Goal: Task Accomplishment & Management: Complete application form

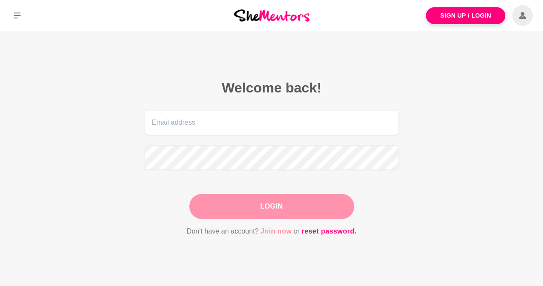
click at [280, 235] on link "Join now" at bounding box center [276, 231] width 31 height 11
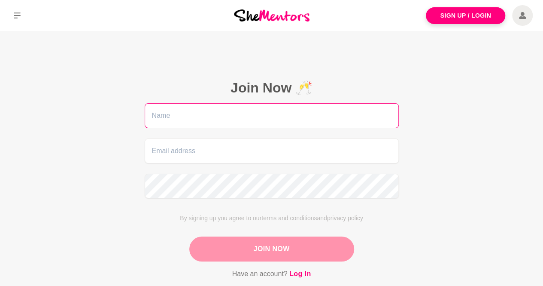
click at [214, 112] on input "text" at bounding box center [272, 115] width 254 height 25
type input "[PERSON_NAME]"
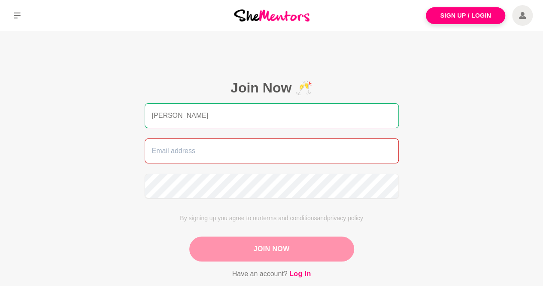
click at [181, 146] on input "email" at bounding box center [272, 150] width 254 height 25
type input "[EMAIL_ADDRESS][DOMAIN_NAME]"
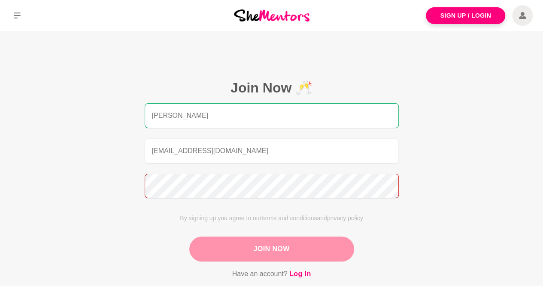
click at [33, 181] on main "Join Now 🥂 [PERSON_NAME] [PERSON_NAME][EMAIL_ADDRESS][DOMAIN_NAME] By signing u…" at bounding box center [271, 189] width 543 height 317
click at [125, 179] on figcaption "Join Now 🥂 [PERSON_NAME] [PERSON_NAME][EMAIL_ADDRESS][DOMAIN_NAME] By signing u…" at bounding box center [272, 179] width 302 height 248
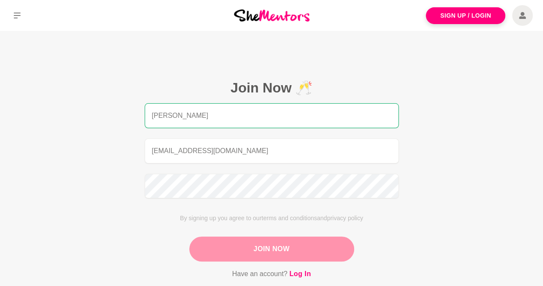
click at [223, 244] on button "Join Now" at bounding box center [271, 248] width 165 height 25
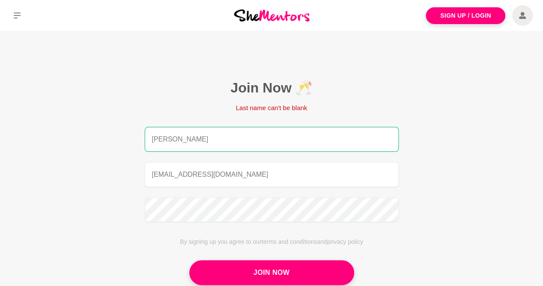
click at [189, 137] on input "[PERSON_NAME]" at bounding box center [272, 139] width 254 height 25
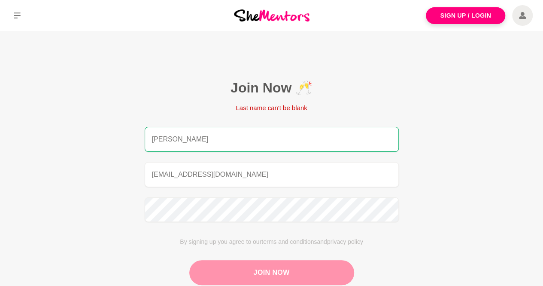
type input "[PERSON_NAME]"
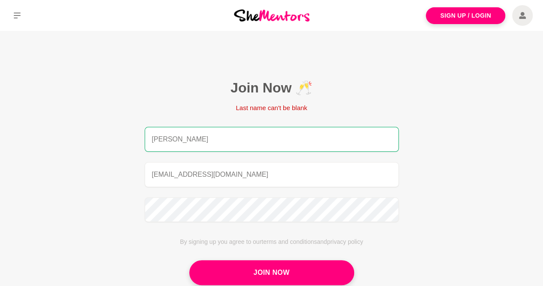
click at [247, 266] on button "Join Now" at bounding box center [271, 272] width 165 height 25
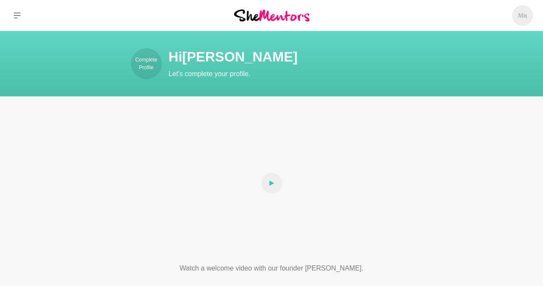
click at [205, 60] on h1 "Hi [PERSON_NAME]" at bounding box center [323, 56] width 309 height 17
click at [146, 65] on p "Complete Profile" at bounding box center [146, 63] width 31 height 15
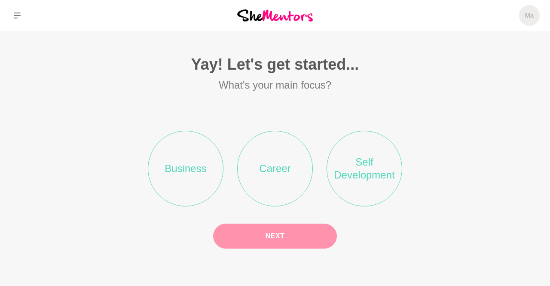
click at [197, 160] on li "Business" at bounding box center [186, 169] width 76 height 76
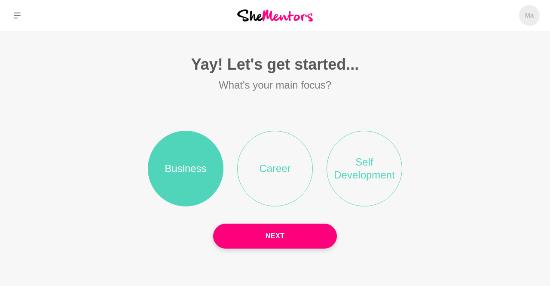
click at [272, 232] on button "Next" at bounding box center [275, 235] width 124 height 25
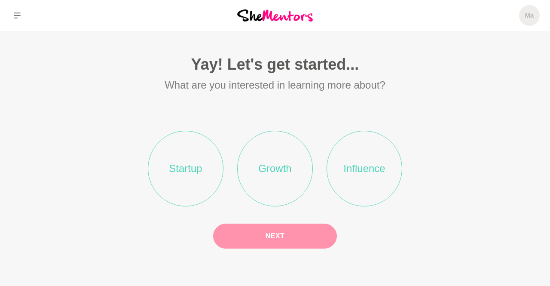
click at [286, 176] on li "Growth" at bounding box center [275, 169] width 76 height 76
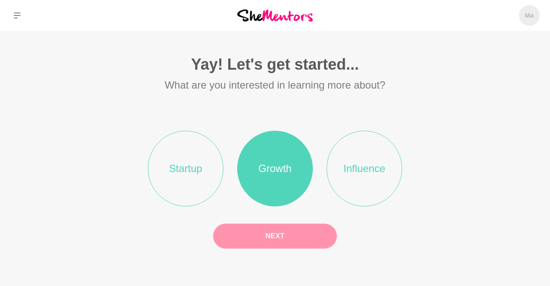
click at [271, 234] on button "Next" at bounding box center [275, 235] width 124 height 25
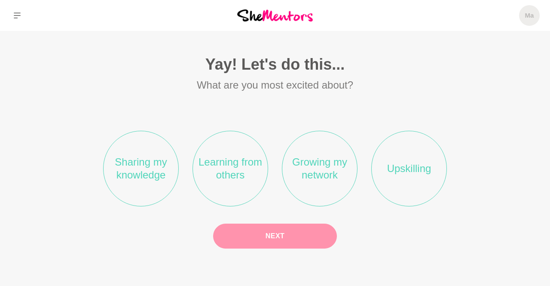
click at [333, 183] on li "Growing my network" at bounding box center [320, 169] width 76 height 76
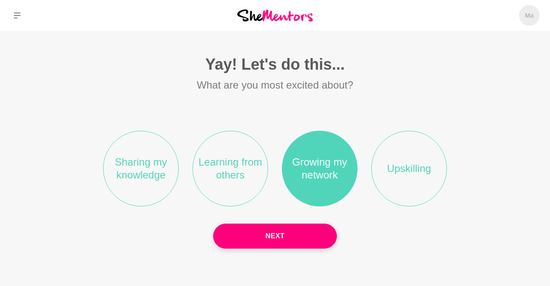
click at [400, 192] on li "Upskilling" at bounding box center [409, 169] width 76 height 76
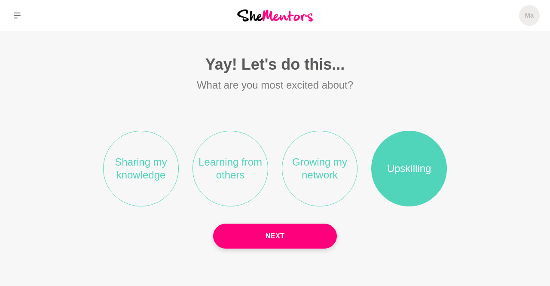
click at [327, 192] on li "Growing my network" at bounding box center [320, 169] width 76 height 76
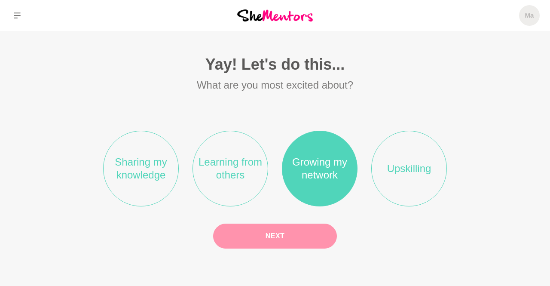
click at [299, 232] on button "Next" at bounding box center [275, 235] width 124 height 25
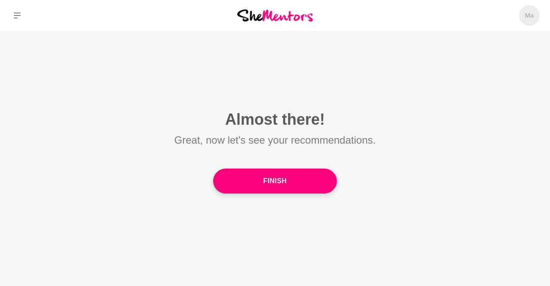
click at [257, 183] on button "Finish" at bounding box center [275, 180] width 124 height 25
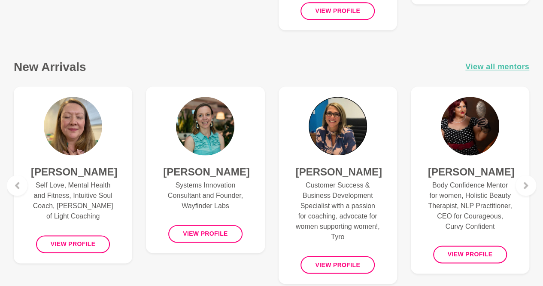
scroll to position [601, 0]
